Goal: Task Accomplishment & Management: Use online tool/utility

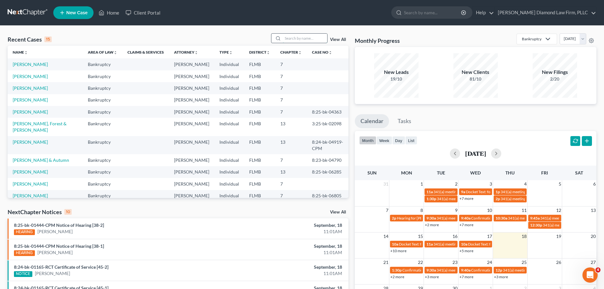
click at [298, 36] on input "search" at bounding box center [305, 38] width 44 height 9
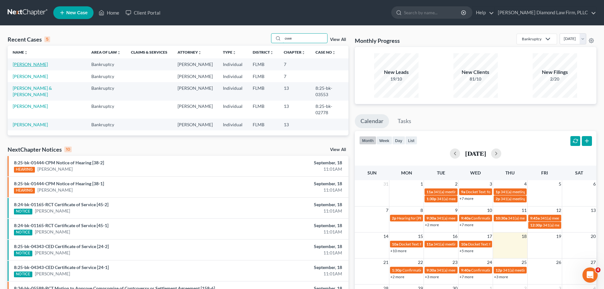
type input "owe"
click at [20, 63] on link "[PERSON_NAME]" at bounding box center [30, 64] width 35 height 5
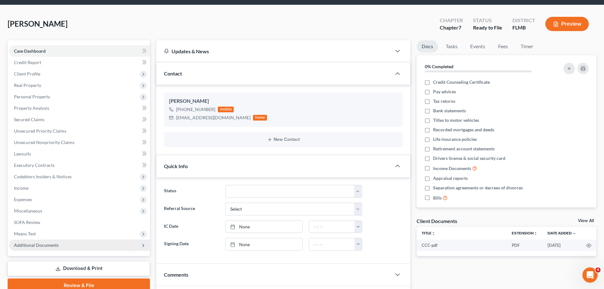
scroll to position [32, 0]
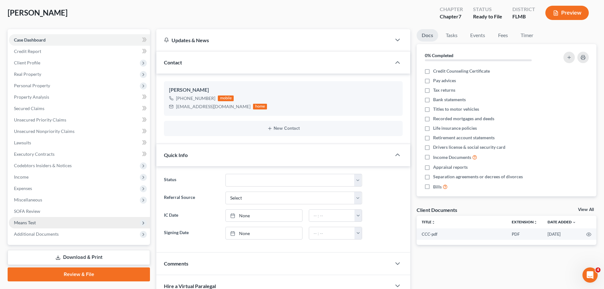
click at [30, 225] on span "Means Test" at bounding box center [25, 222] width 22 height 5
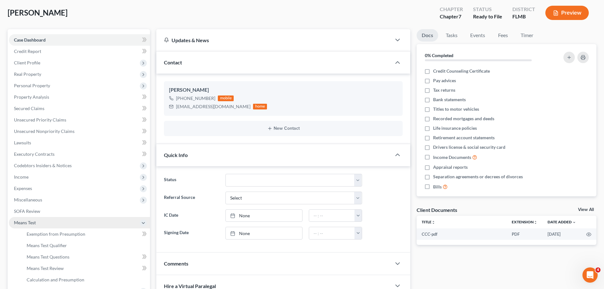
click at [30, 225] on span "Means Test" at bounding box center [25, 222] width 22 height 5
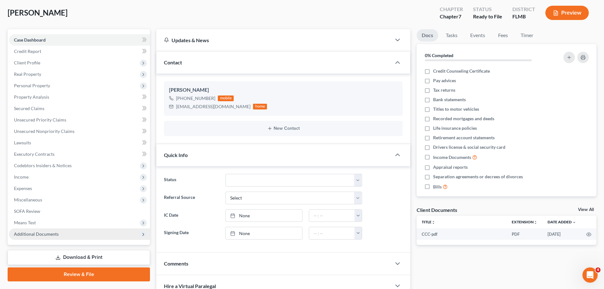
click at [30, 234] on span "Additional Documents" at bounding box center [36, 233] width 45 height 5
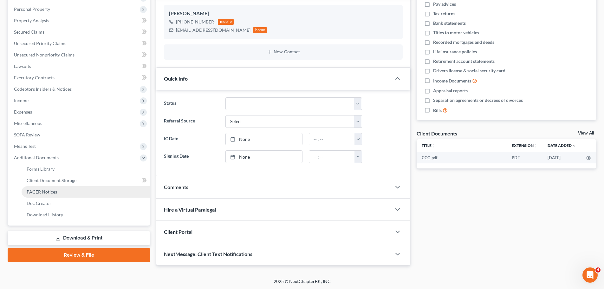
scroll to position [109, 0]
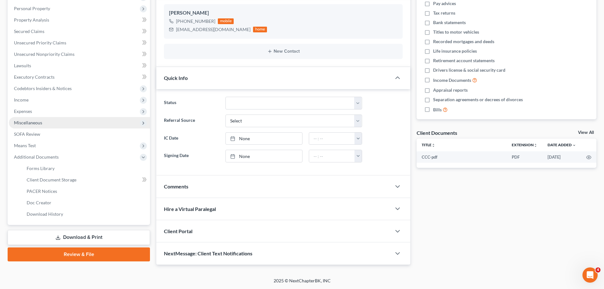
click at [33, 118] on span "Miscellaneous" at bounding box center [79, 122] width 141 height 11
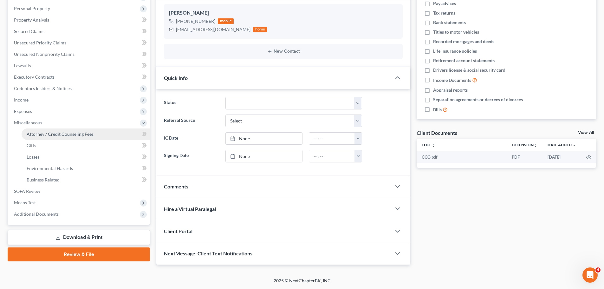
click at [37, 130] on link "Attorney / Credit Counseling Fees" at bounding box center [86, 134] width 129 height 11
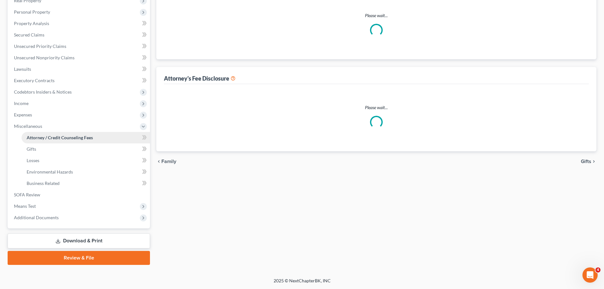
scroll to position [15, 0]
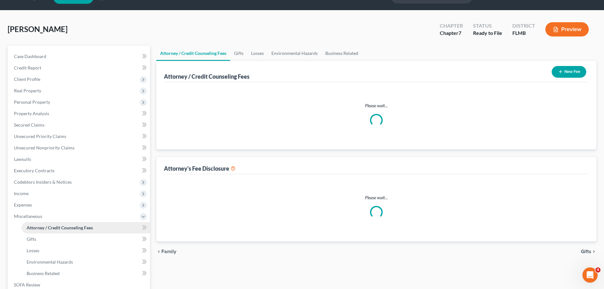
select select "2"
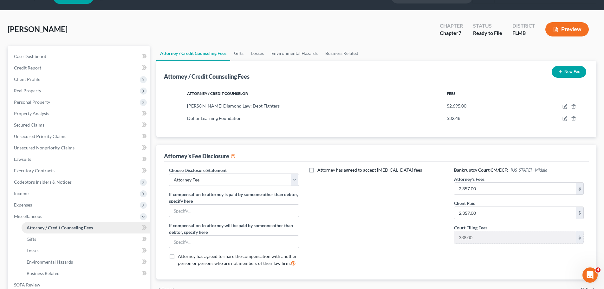
scroll to position [0, 0]
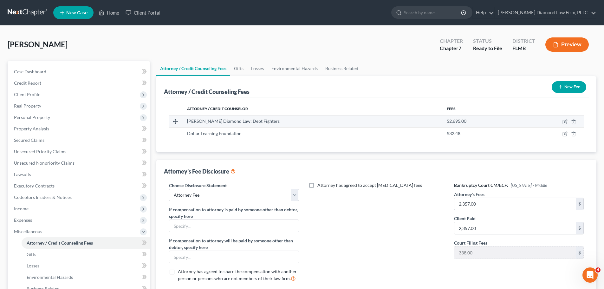
click at [562, 120] on td at bounding box center [551, 121] width 67 height 12
click at [563, 121] on icon "button" at bounding box center [565, 122] width 4 height 4
select select "9"
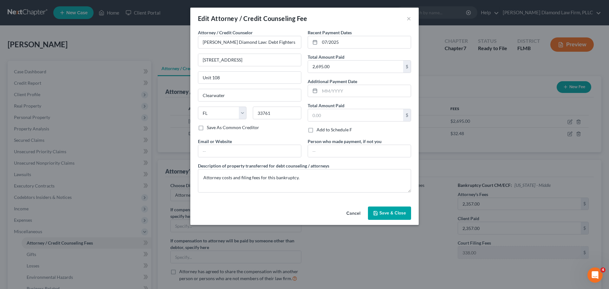
click at [347, 212] on button "Cancel" at bounding box center [353, 213] width 24 height 13
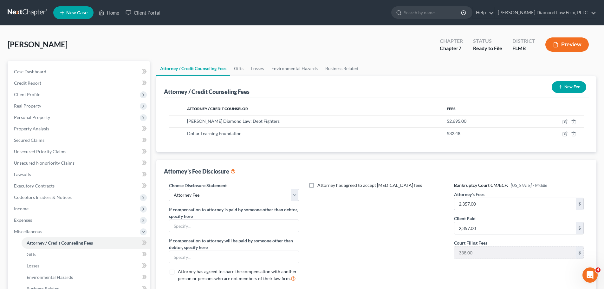
click at [21, 13] on link at bounding box center [28, 12] width 41 height 11
